Goal: Book appointment/travel/reservation

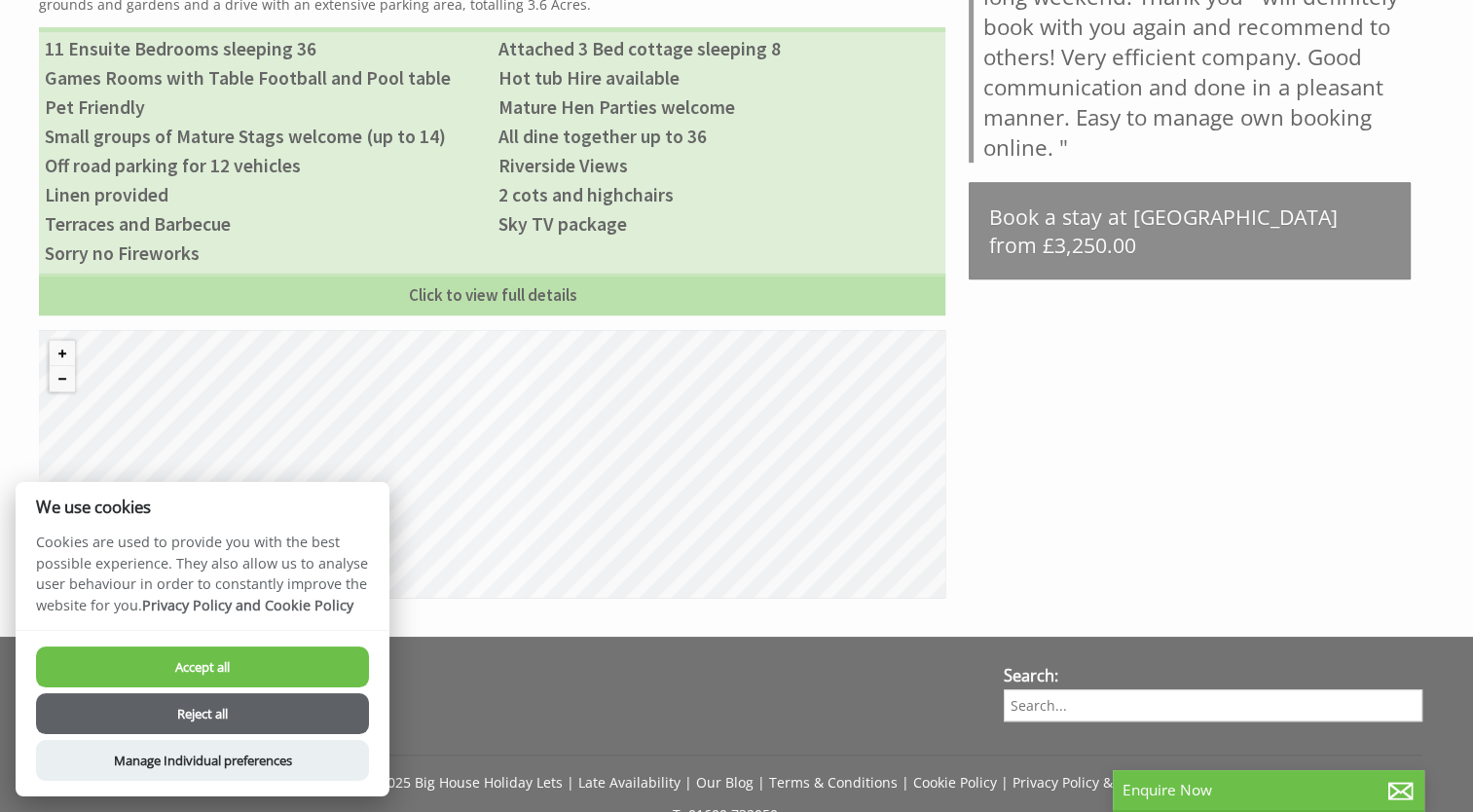
scroll to position [778, 0]
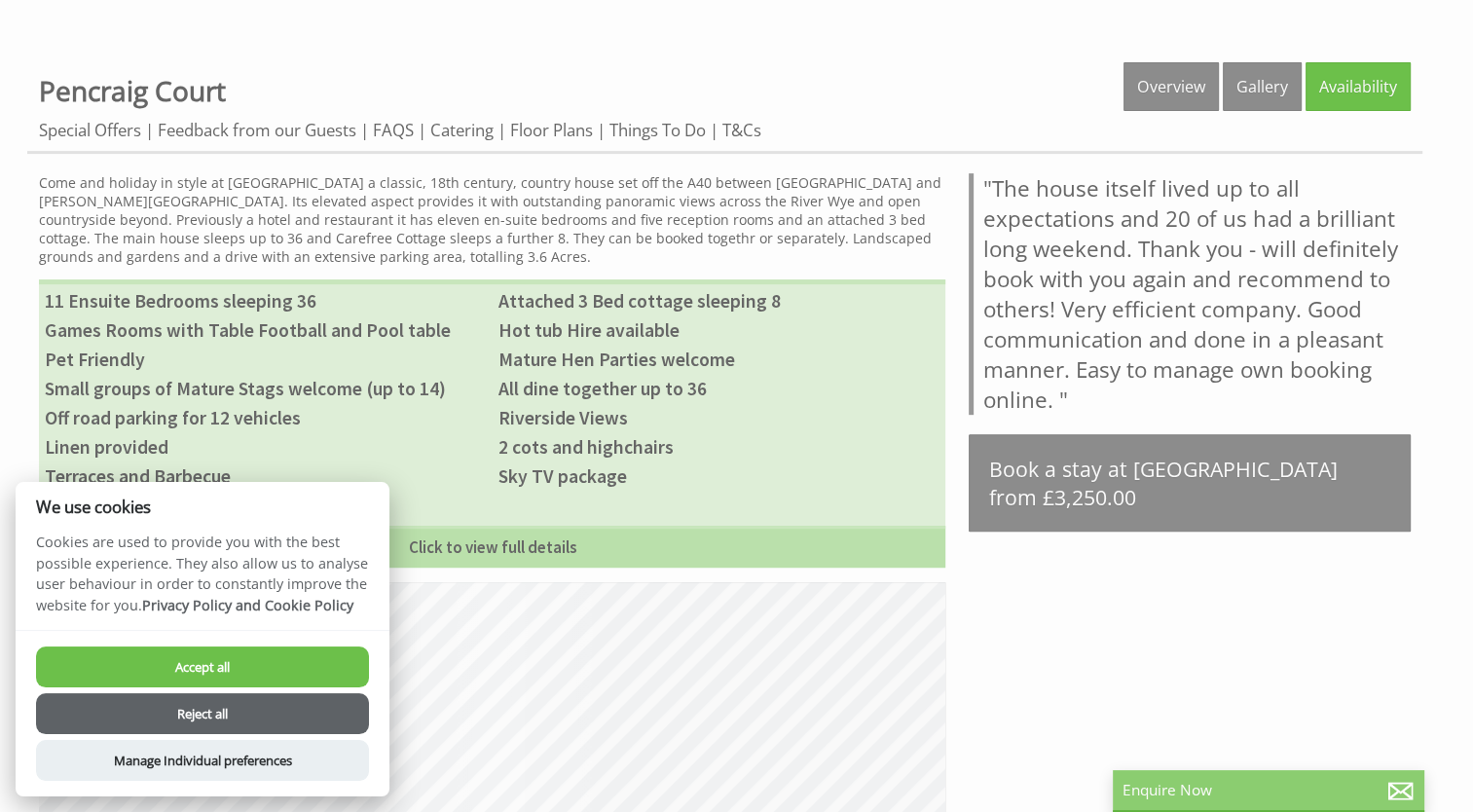
click at [1213, 785] on p "Enquire Now" at bounding box center [1269, 789] width 292 height 21
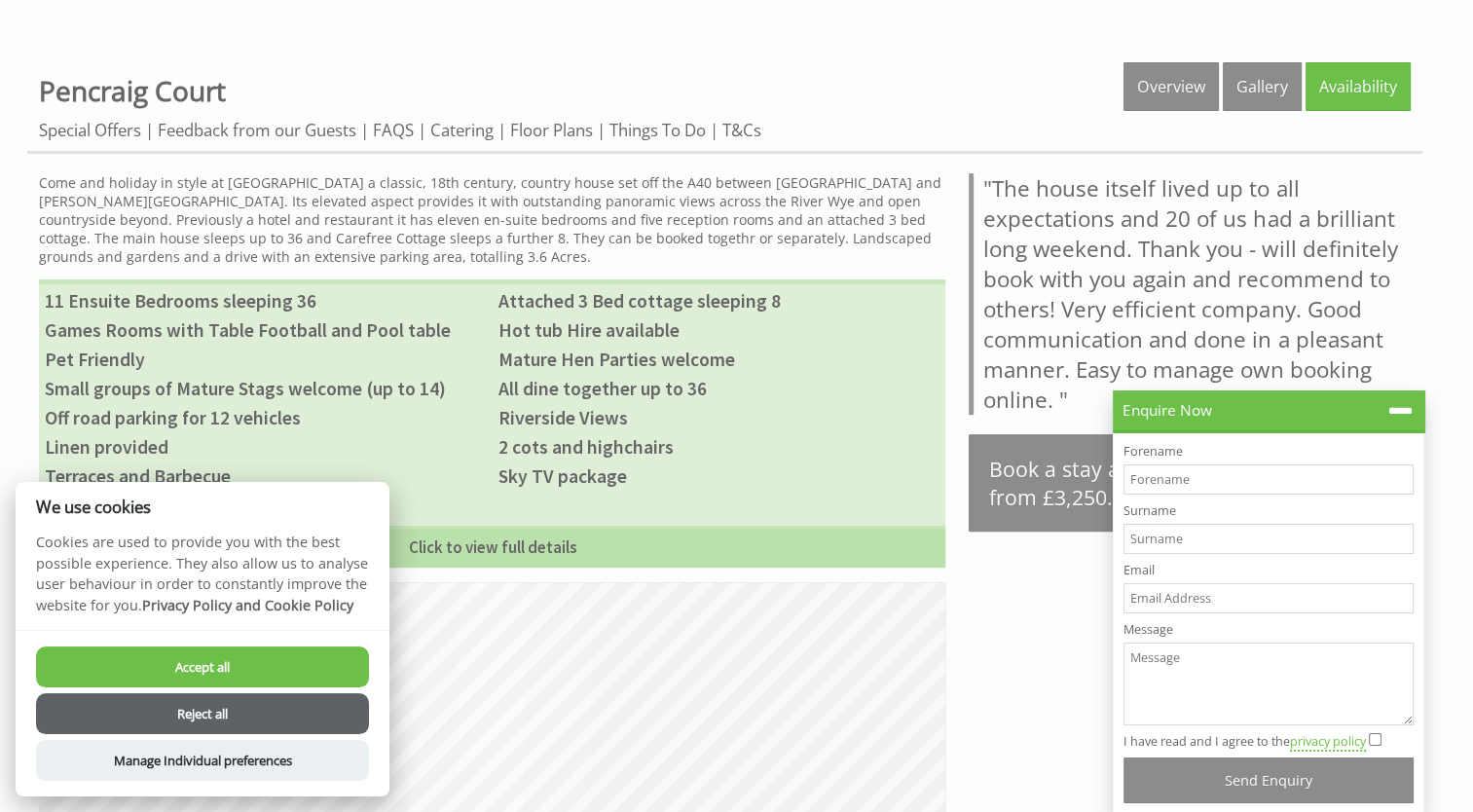
scroll to position [0, 0]
click at [1189, 478] on input "Forename" at bounding box center [1269, 479] width 291 height 30
type input "Joshi"
type input "Vidyadharan"
type input "joshi.vidyadharan@cognizant.com"
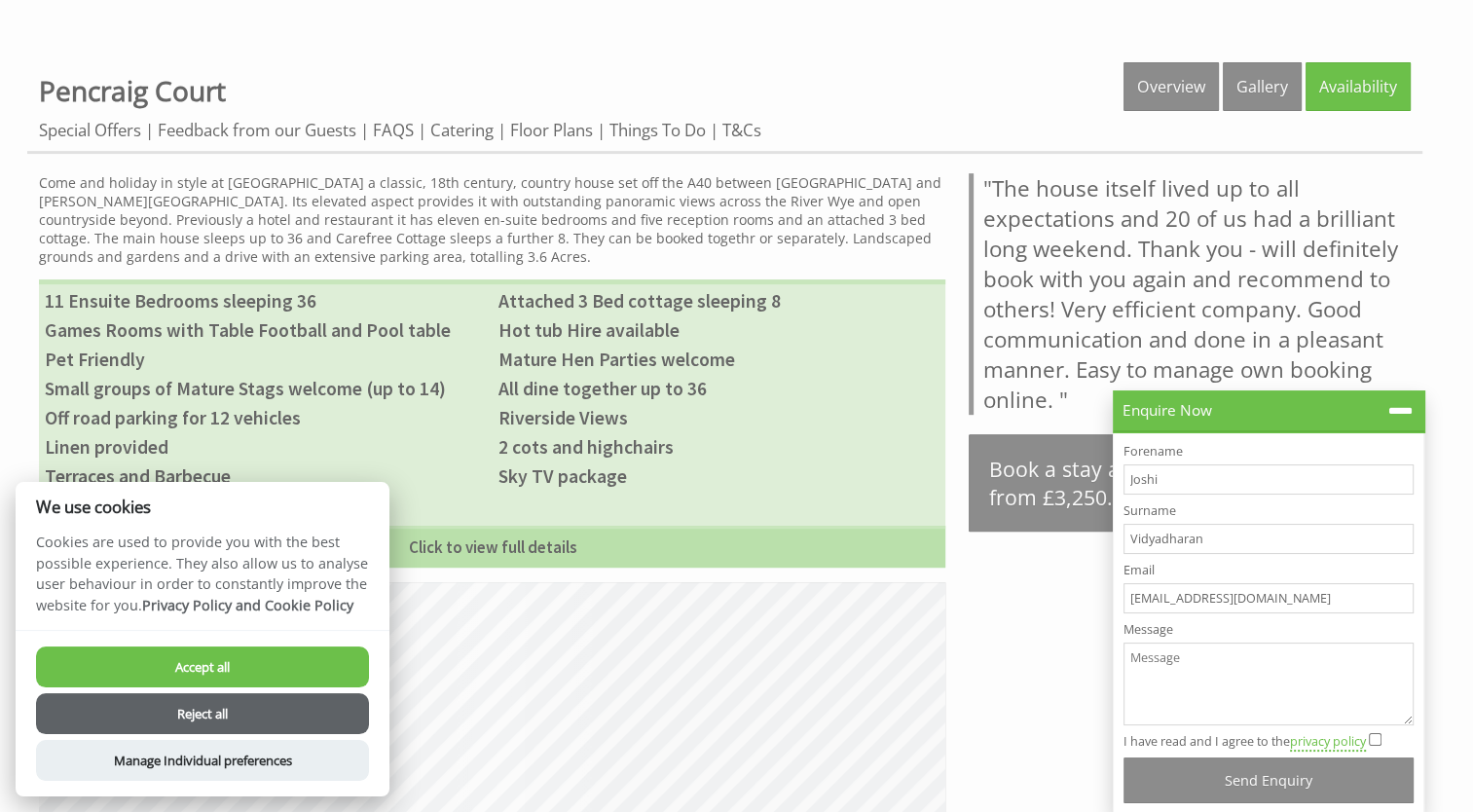
click at [1166, 670] on textarea "Message" at bounding box center [1269, 683] width 291 height 82
paste textarea "We are looking for staying here for 3 nights with 14 adults and 12 children. Is…"
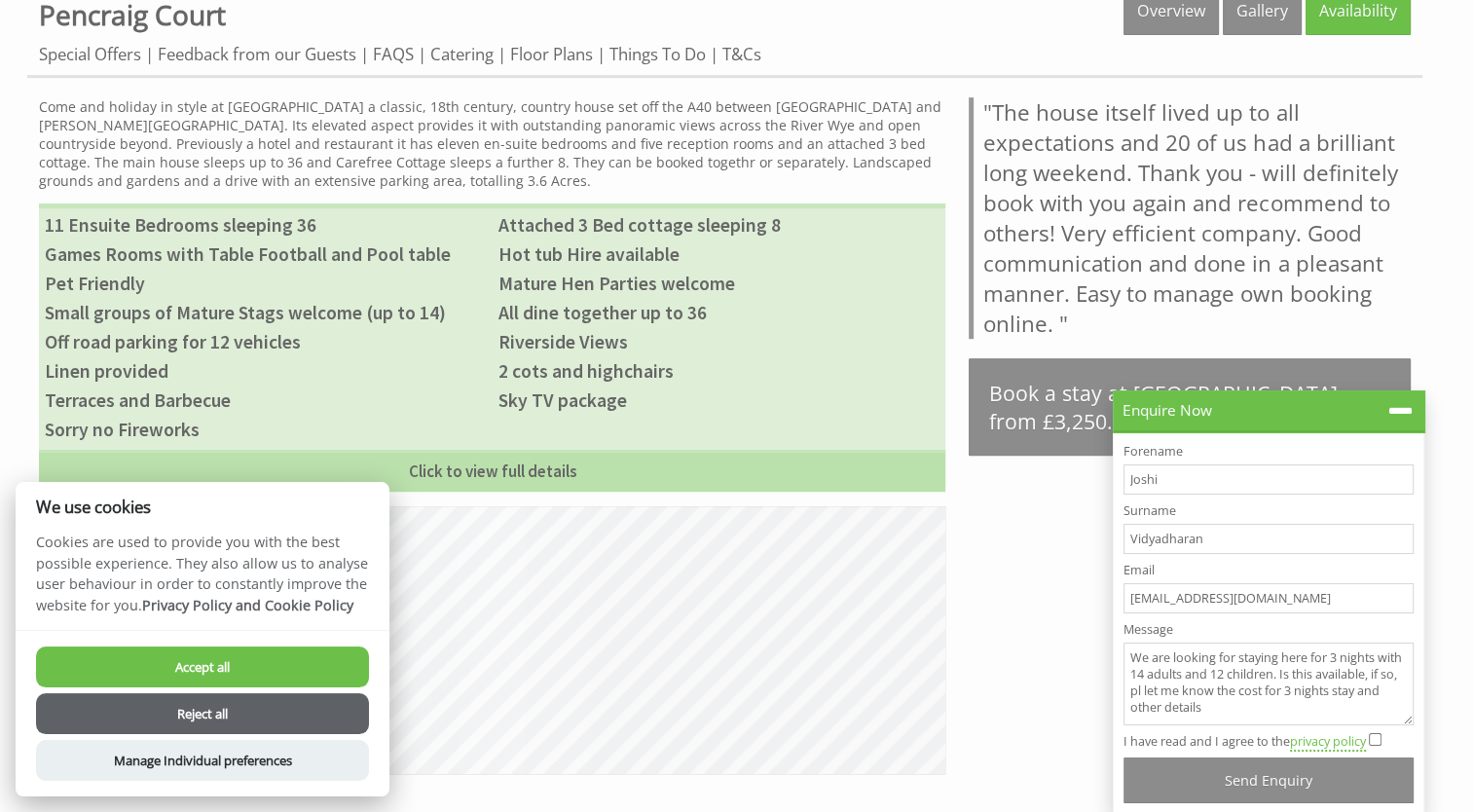
scroll to position [974, 0]
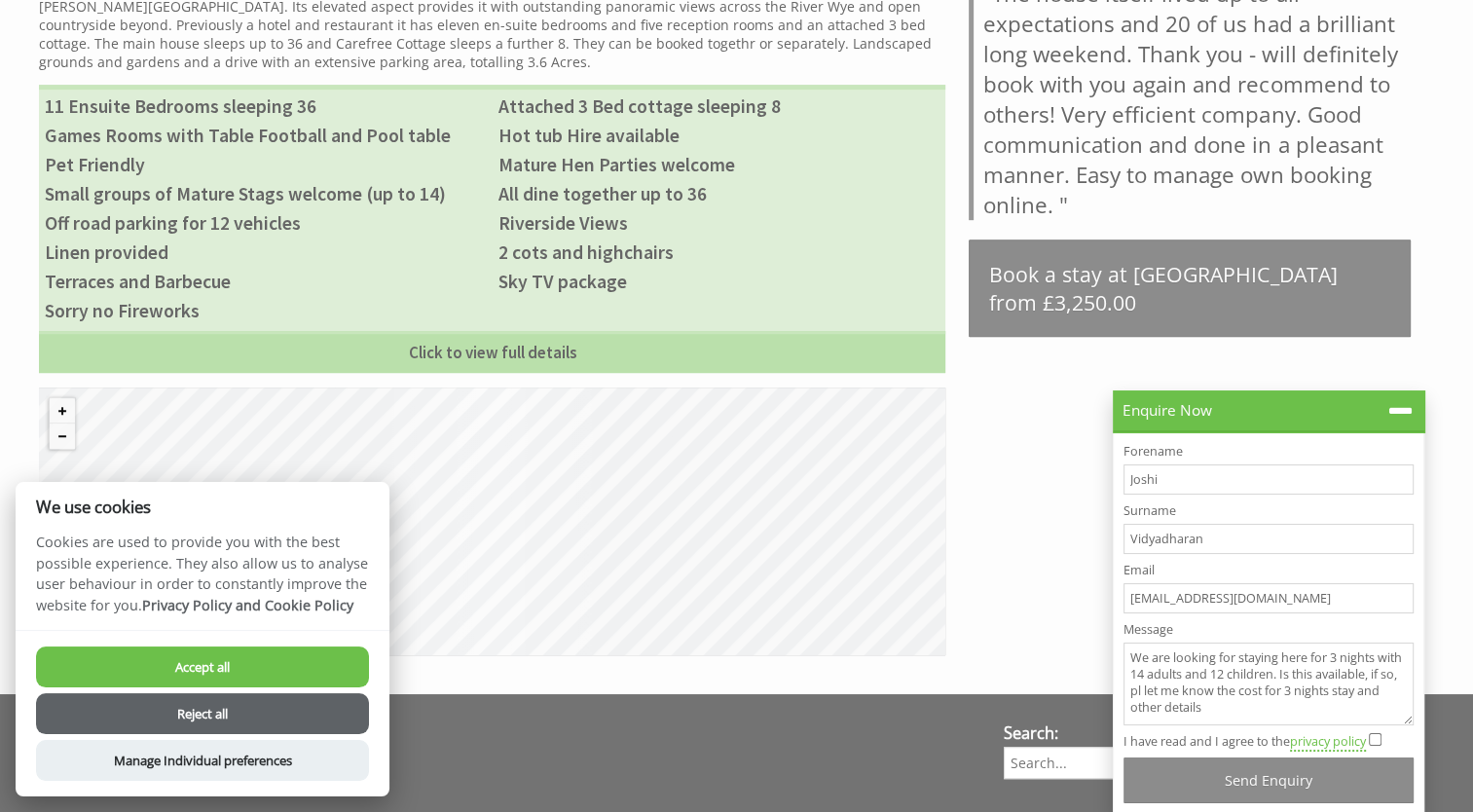
type textarea "We are looking for staying here for 3 nights with 14 adults and 12 children. Is…"
click at [1382, 738] on input "I have read and I agree to the privacy policy" at bounding box center [1375, 739] width 13 height 13
checkbox input "true"
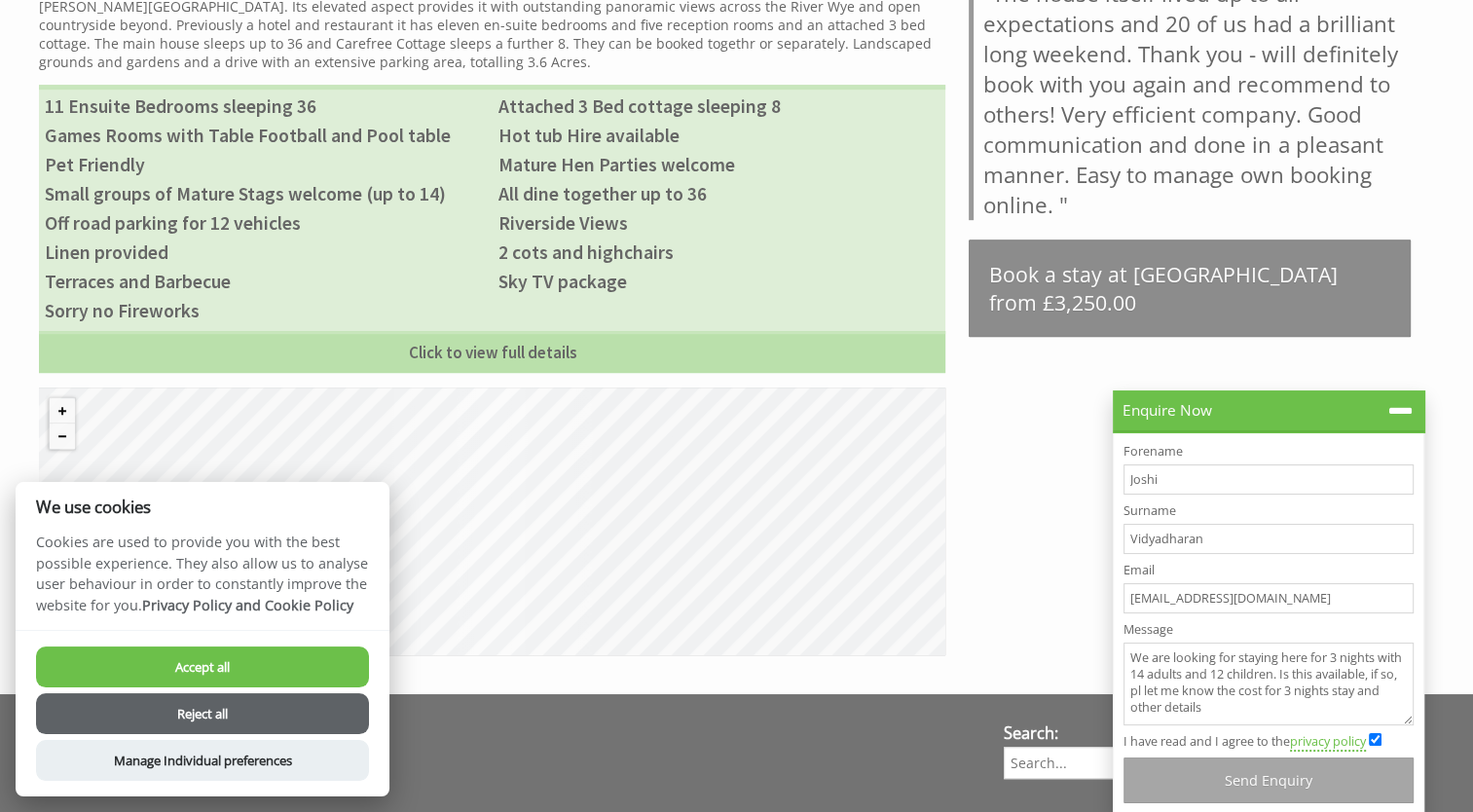
click at [1229, 782] on button "Send Enquiry" at bounding box center [1269, 780] width 291 height 46
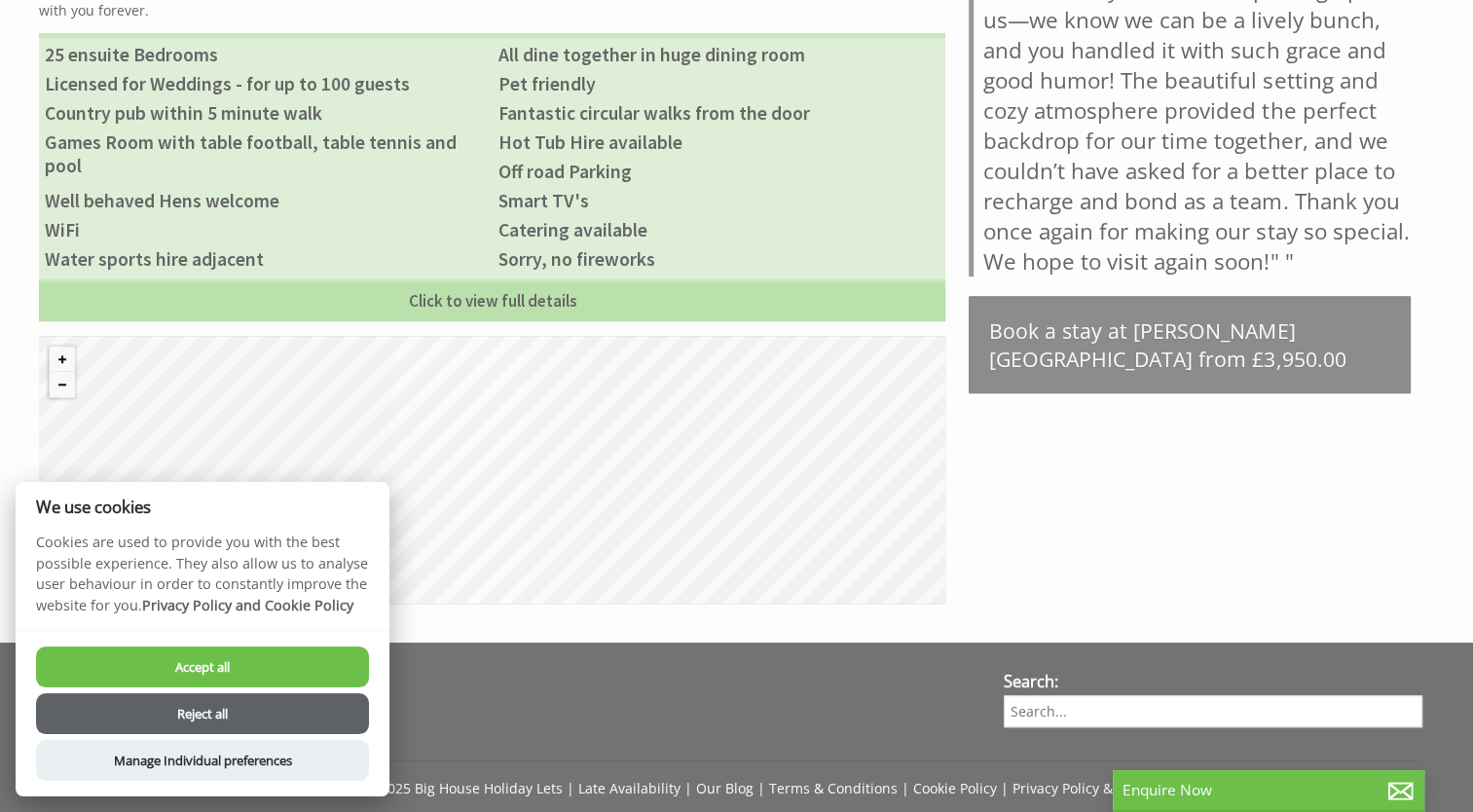
scroll to position [1265, 0]
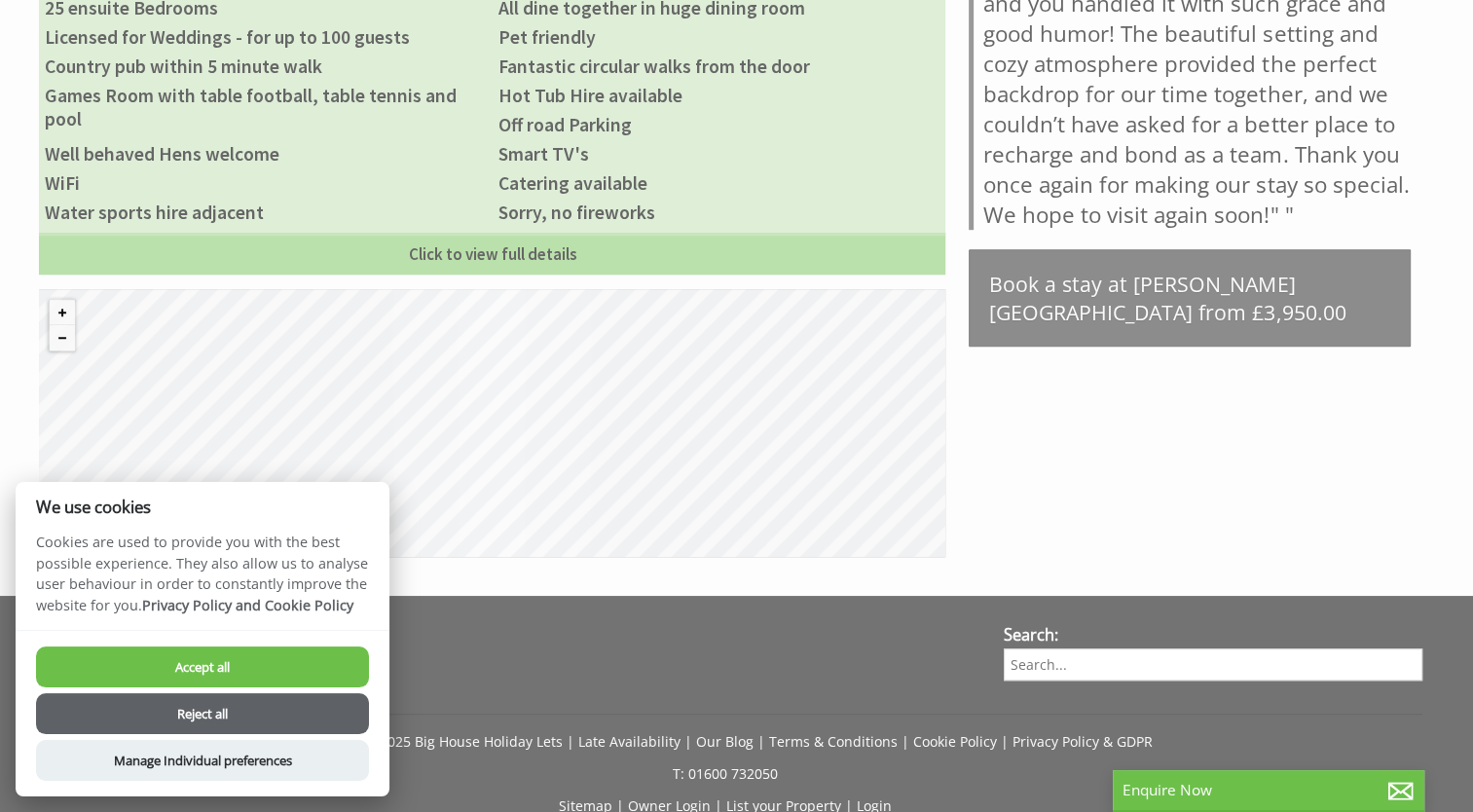
click at [267, 714] on button "Reject all" at bounding box center [202, 713] width 333 height 41
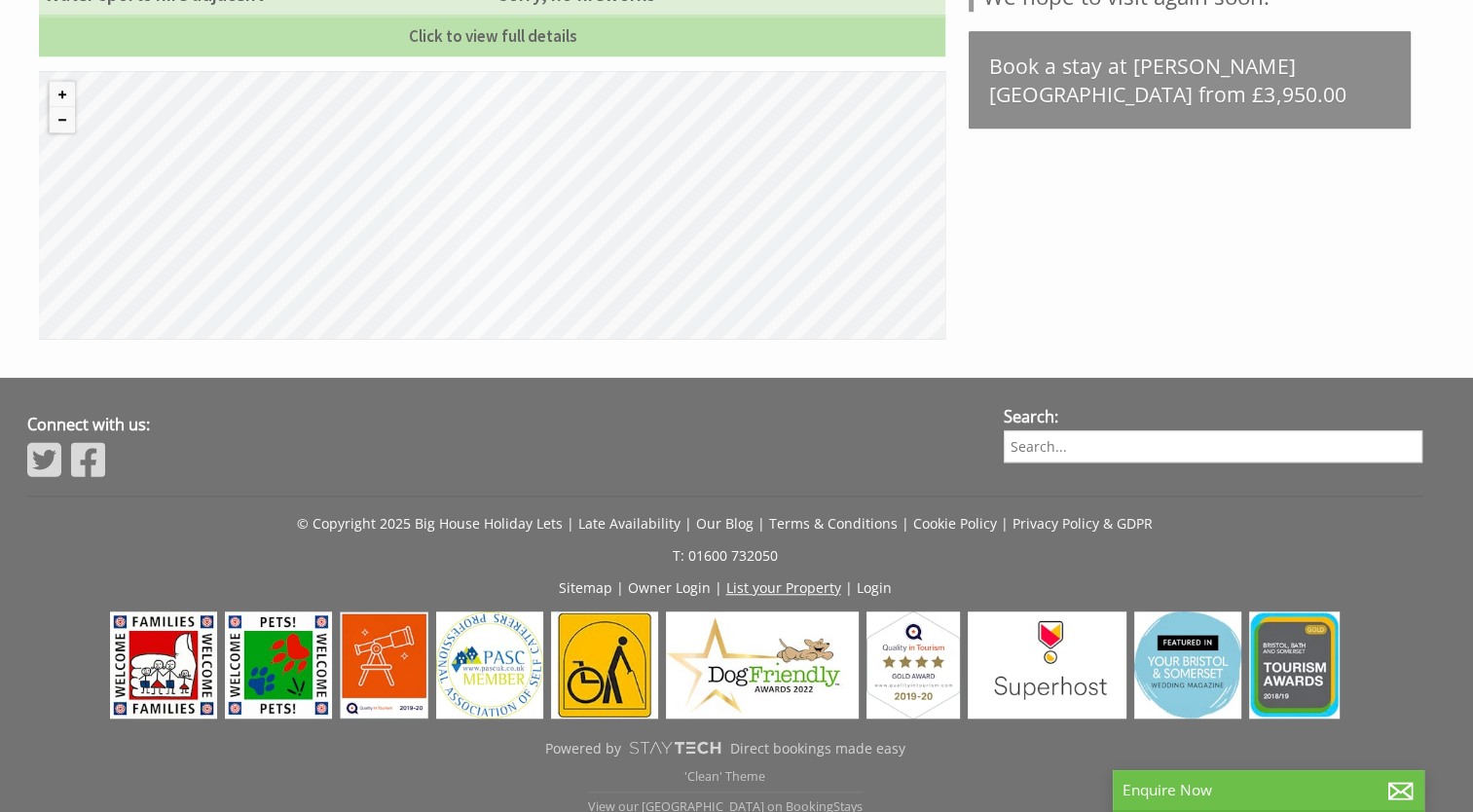
scroll to position [1489, 0]
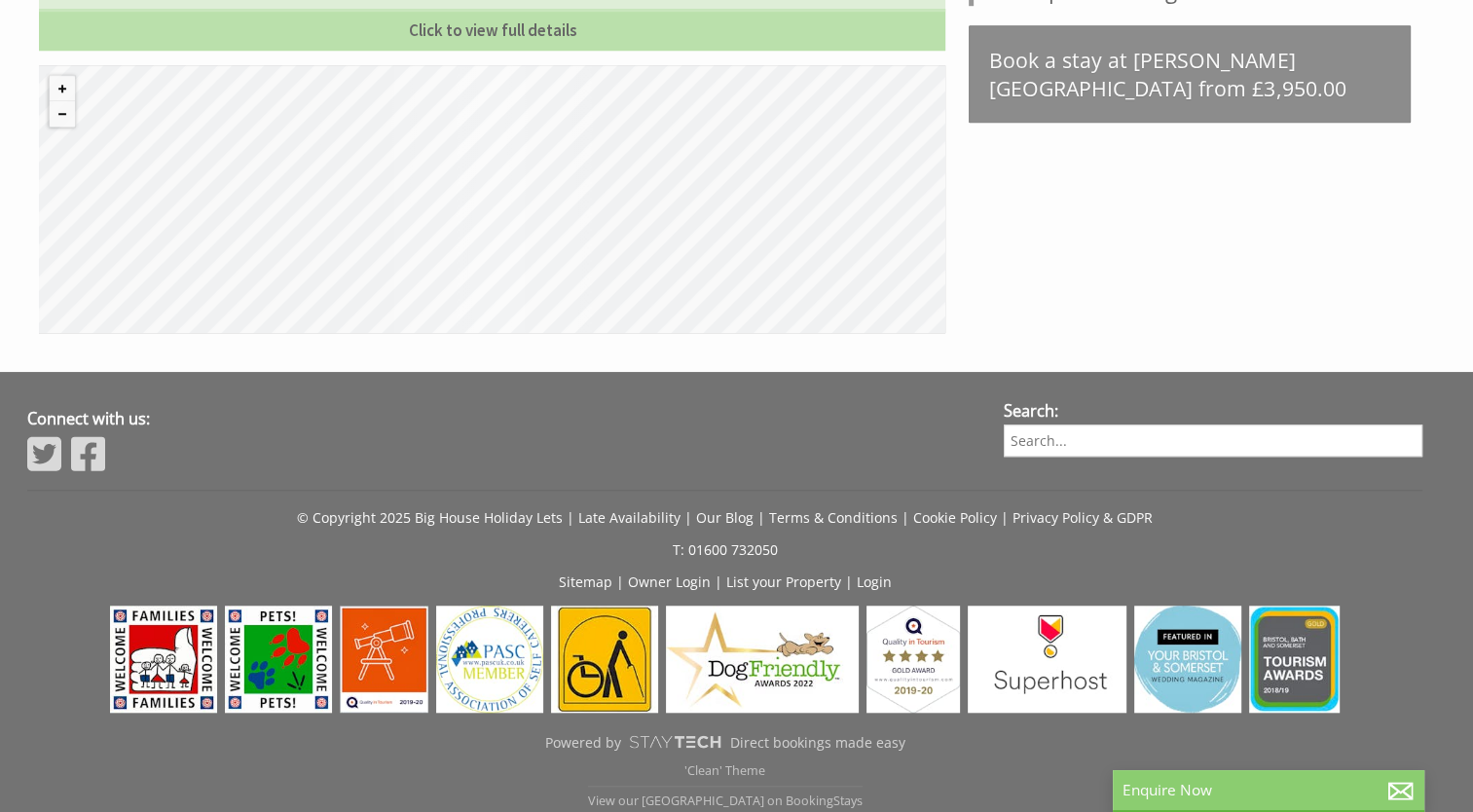
click at [1159, 790] on p "Enquire Now" at bounding box center [1269, 789] width 292 height 21
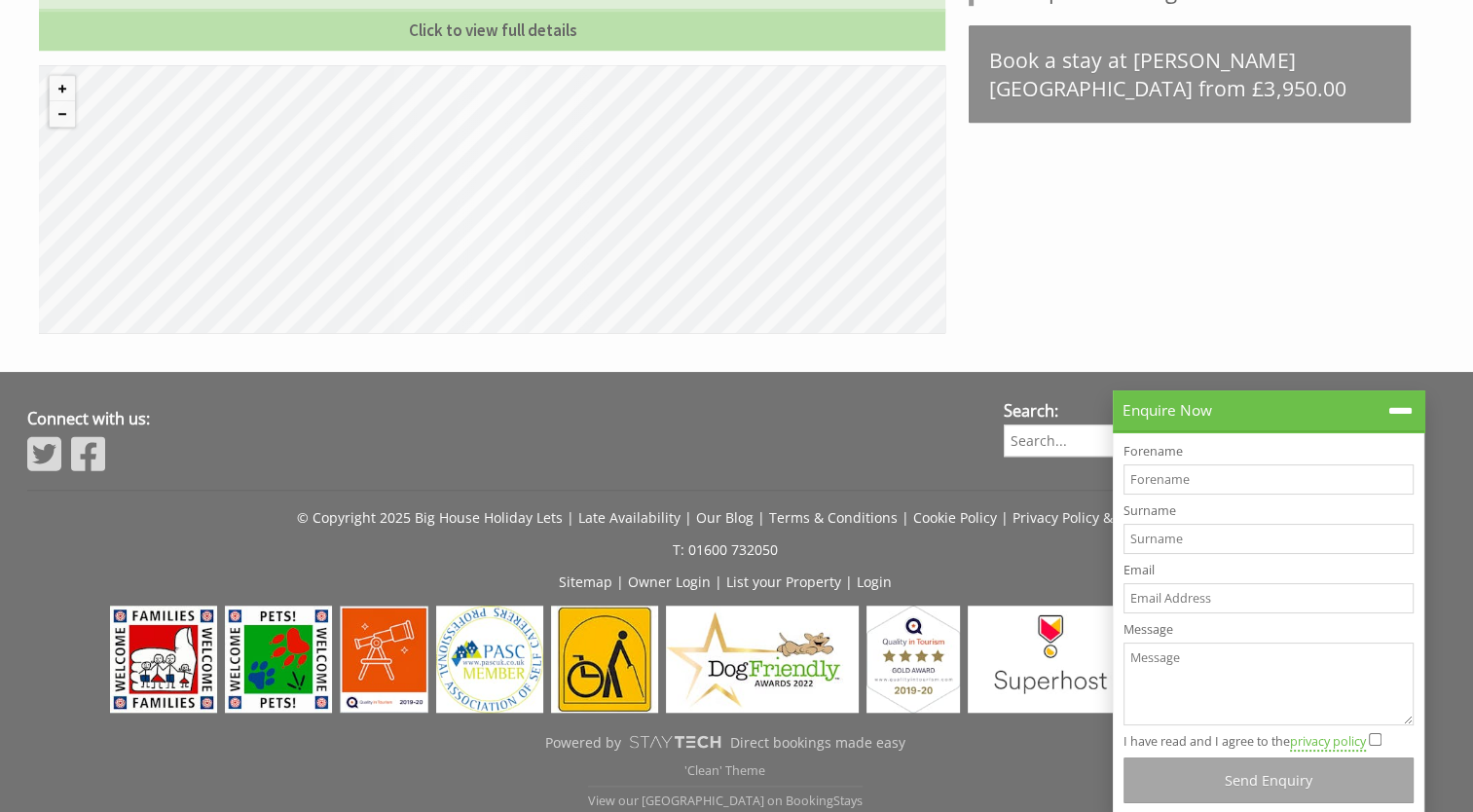
scroll to position [0, 0]
click at [1188, 476] on input "Forename" at bounding box center [1269, 479] width 291 height 30
type input "Joshi"
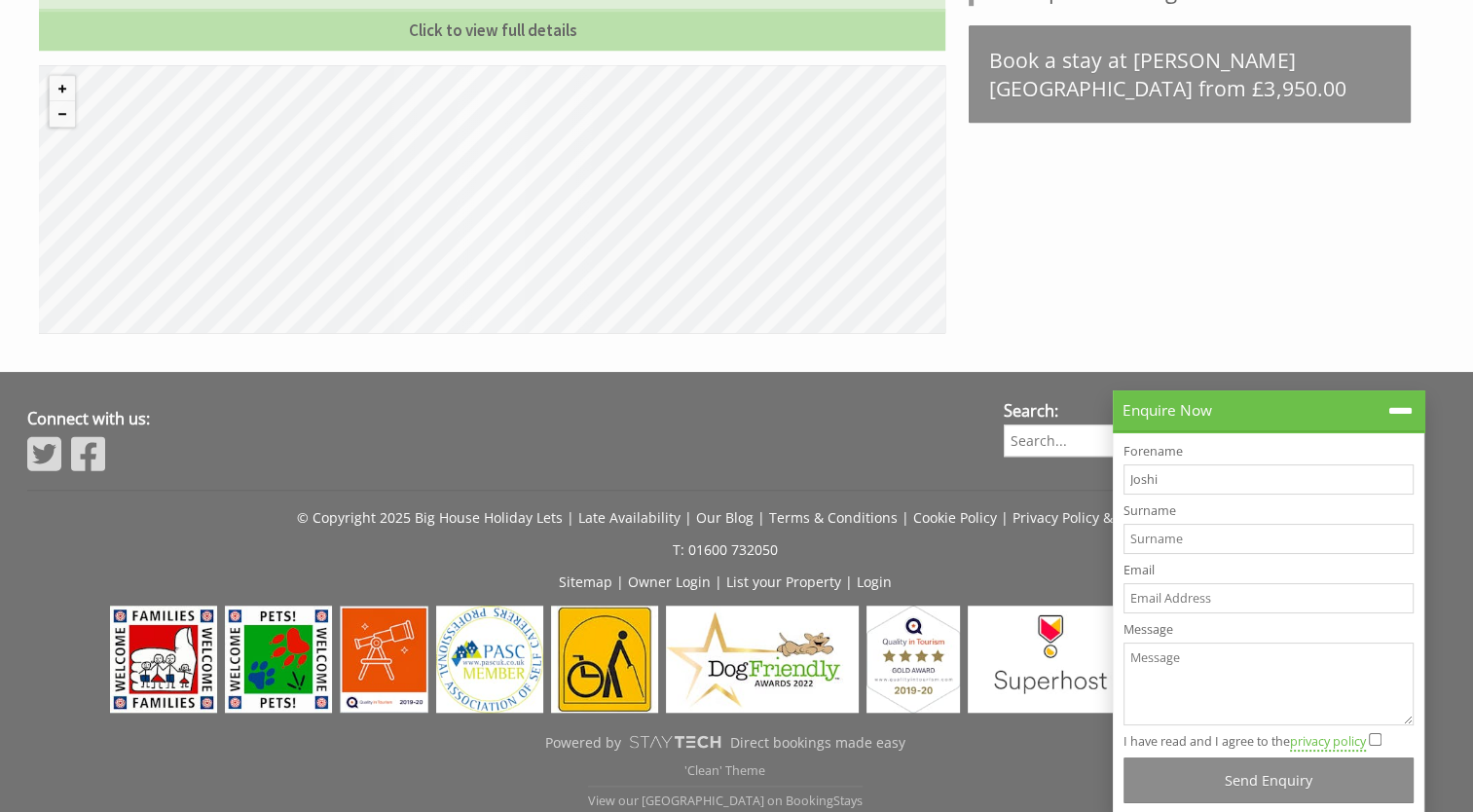
type input "Vidyadharan"
type input "joshi.vidyadharan@cognizant.com"
click at [1195, 683] on textarea "Message" at bounding box center [1269, 683] width 291 height 82
paste textarea "We are looking for staying here for 3 nights with 14 adults and 12 children. Is…"
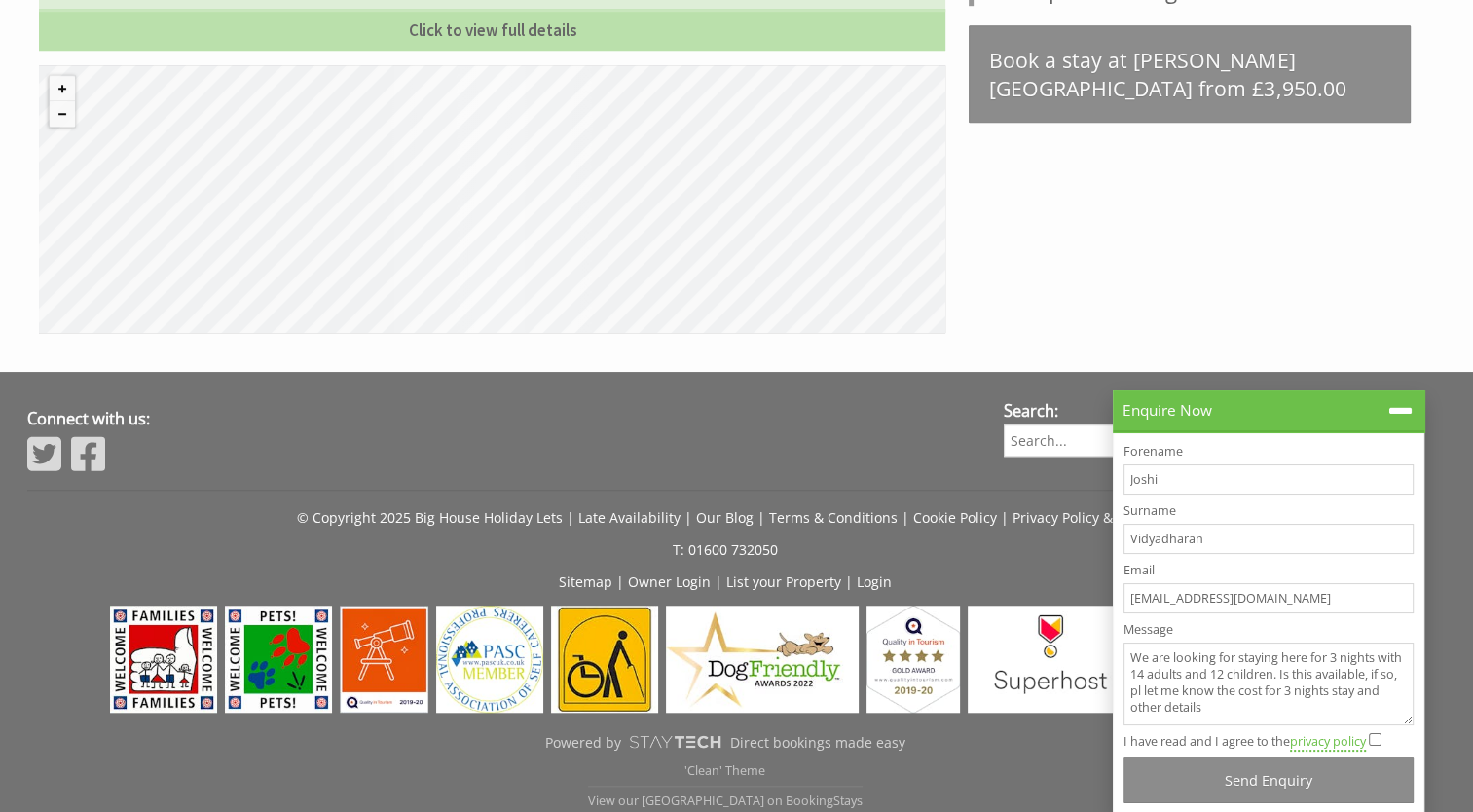
type textarea "We are looking for staying here for 3 nights with 14 adults and 12 children. Is…"
click at [1377, 737] on input "I have read and I agree to the privacy policy" at bounding box center [1375, 739] width 13 height 13
checkbox input "true"
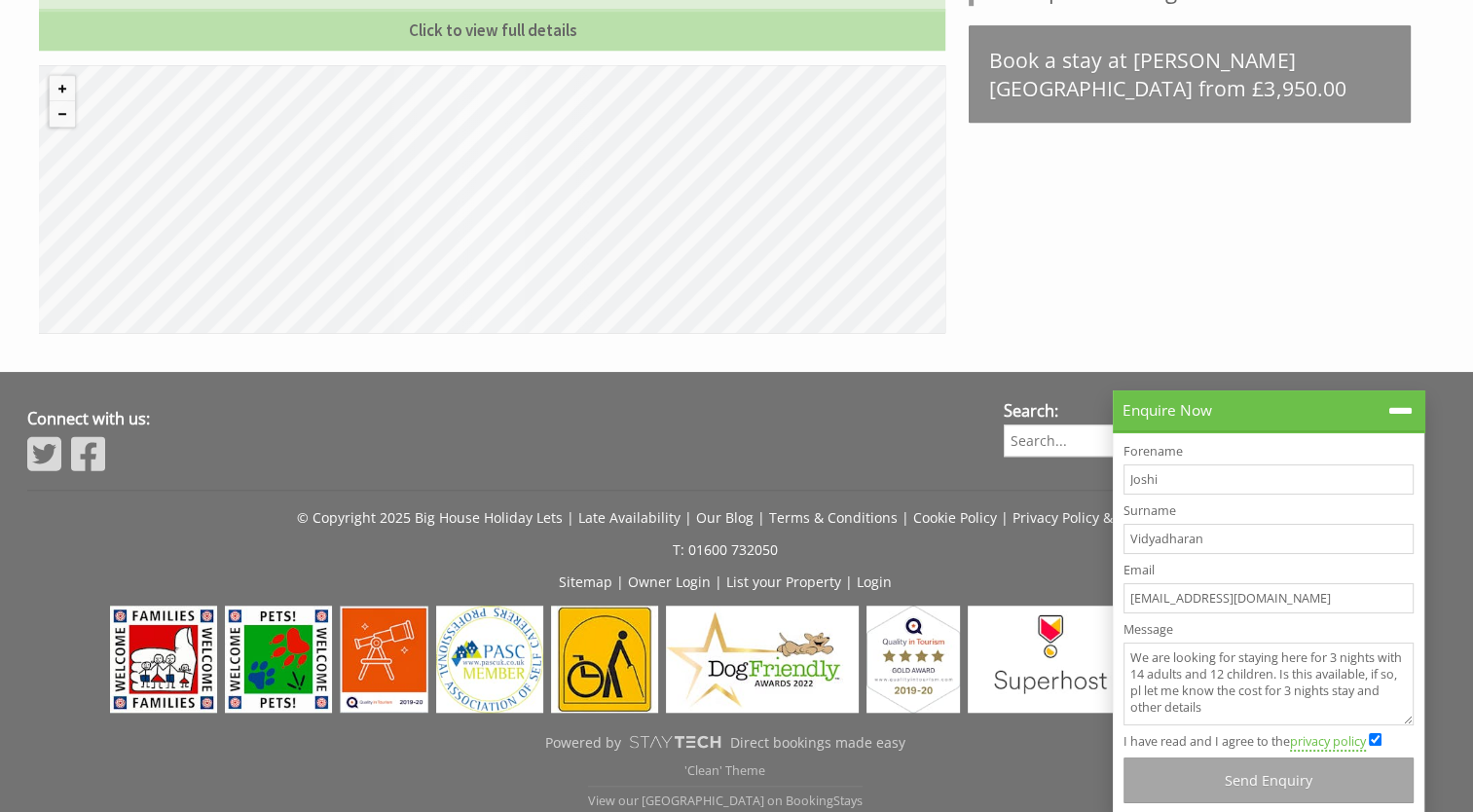
click at [1285, 782] on button "Send Enquiry" at bounding box center [1269, 780] width 291 height 46
